Goal: Find specific page/section

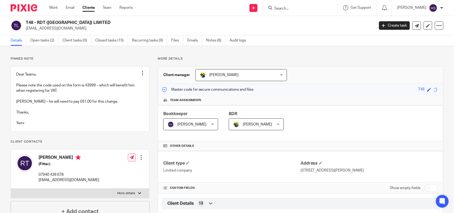
scroll to position [375, 0]
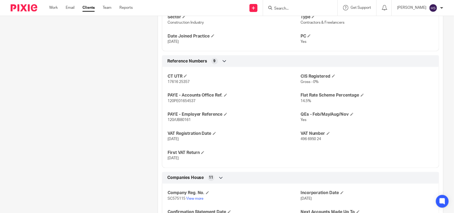
click at [285, 5] on form at bounding box center [301, 8] width 57 height 7
click at [313, 9] on input "Search" at bounding box center [297, 8] width 48 height 5
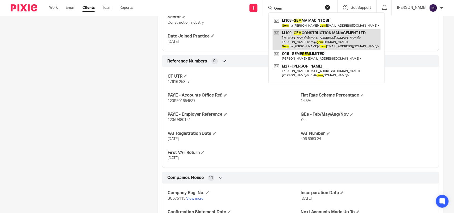
type input "Gem"
click at [331, 35] on link at bounding box center [326, 39] width 108 height 21
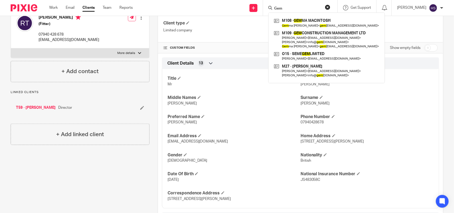
scroll to position [0, 0]
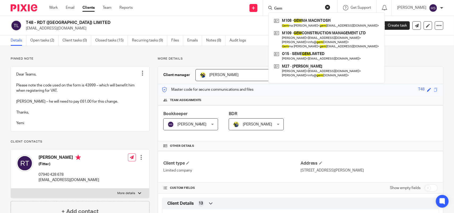
drag, startPoint x: 138, startPoint y: 134, endPoint x: 175, endPoint y: 11, distance: 128.8
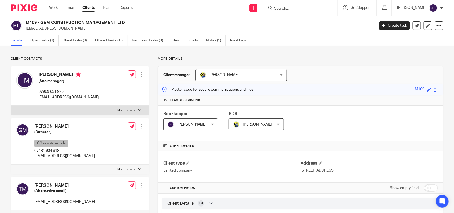
drag, startPoint x: 23, startPoint y: 22, endPoint x: 135, endPoint y: 23, distance: 112.1
click at [135, 23] on div "M109 - GEM CONSTRUCTION MANAGEMENT LTD [EMAIL_ADDRESS][DOMAIN_NAME]" at bounding box center [191, 25] width 360 height 11
copy div "M109 - GEM CONSTRUCTION MANAGEMENT LTD"
drag, startPoint x: 103, startPoint y: 26, endPoint x: 90, endPoint y: 22, distance: 13.0
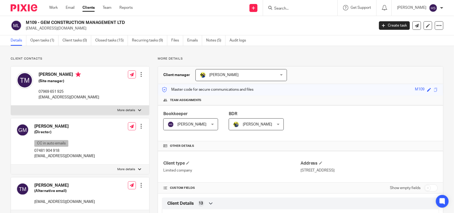
click at [90, 22] on h2 "M109 - GEM CONSTRUCTION MANAGEMENT LTD" at bounding box center [164, 23] width 276 height 6
copy div "M109 - GEM CONSTRUCTION MANAGEMENT LTD"
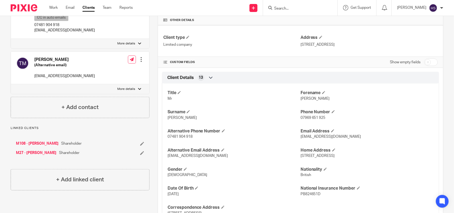
scroll to position [133, 0]
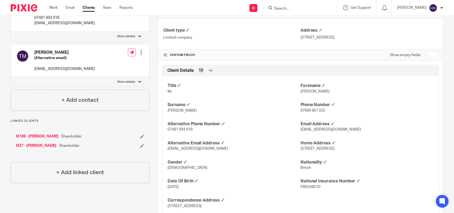
click at [303, 90] on span "Tony" at bounding box center [314, 92] width 29 height 4
copy span "Tony"
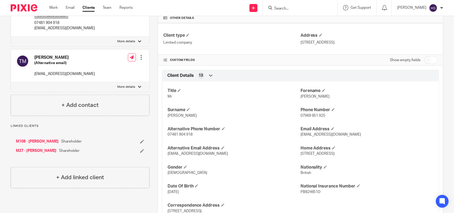
scroll to position [0, 0]
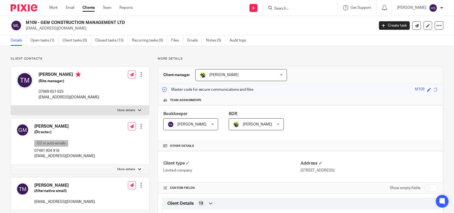
drag, startPoint x: 158, startPoint y: 90, endPoint x: 180, endPoint y: 32, distance: 61.4
drag, startPoint x: 318, startPoint y: 150, endPoint x: 314, endPoint y: 49, distance: 101.6
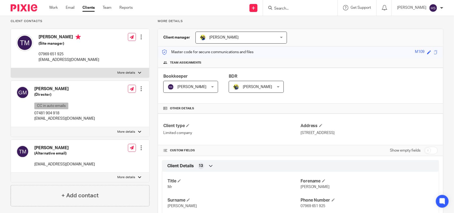
scroll to position [77, 0]
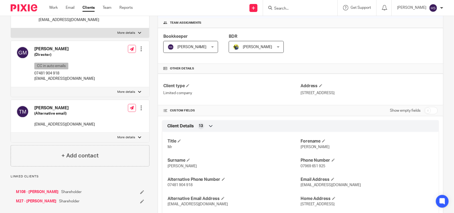
click at [301, 148] on span "Tony" at bounding box center [314, 147] width 29 height 4
copy span "Tony"
